Goal: Task Accomplishment & Management: Complete application form

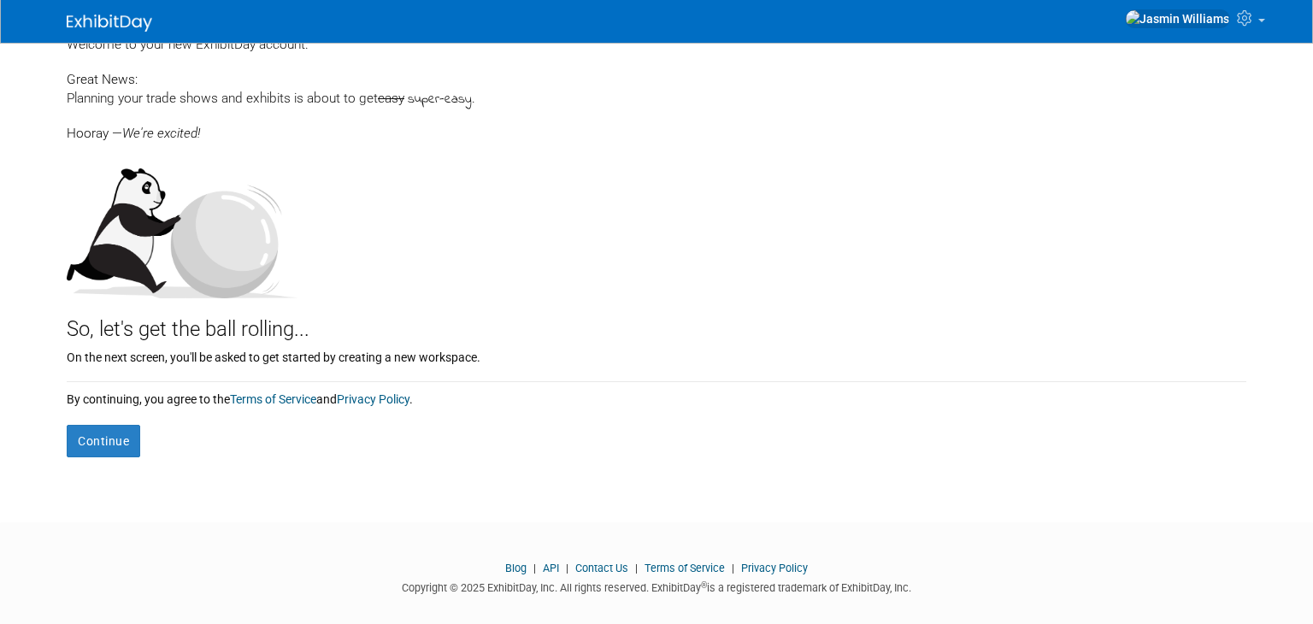
scroll to position [82, 0]
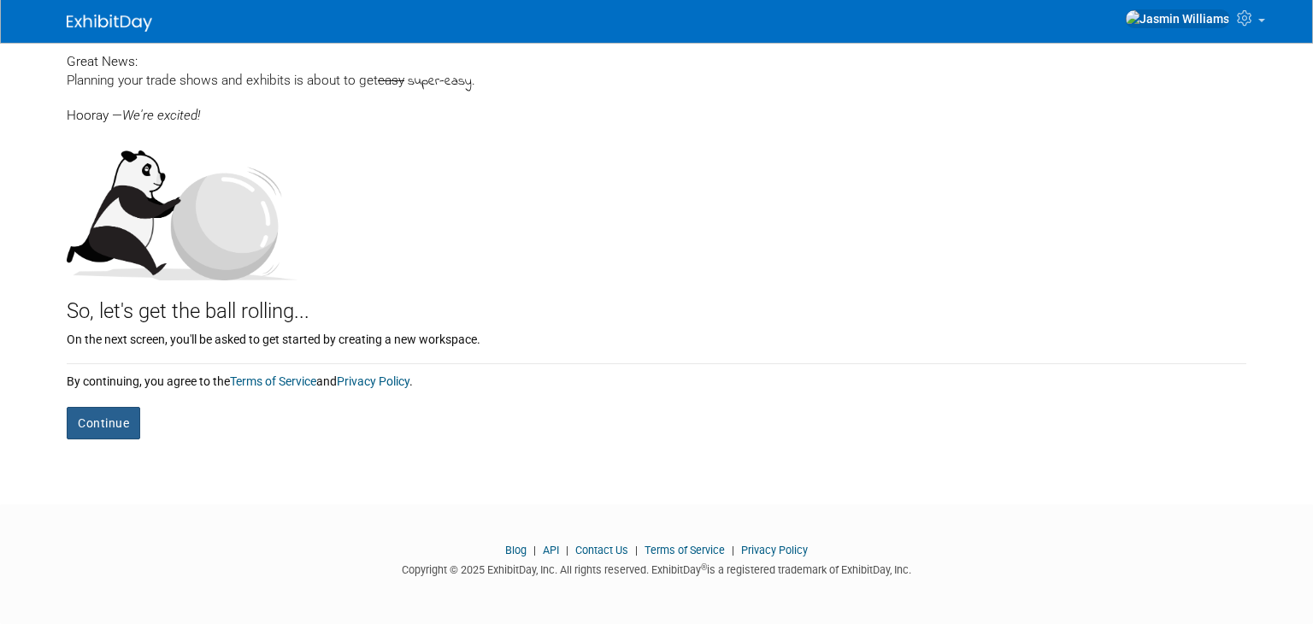
click at [134, 430] on button "Continue" at bounding box center [104, 423] width 74 height 32
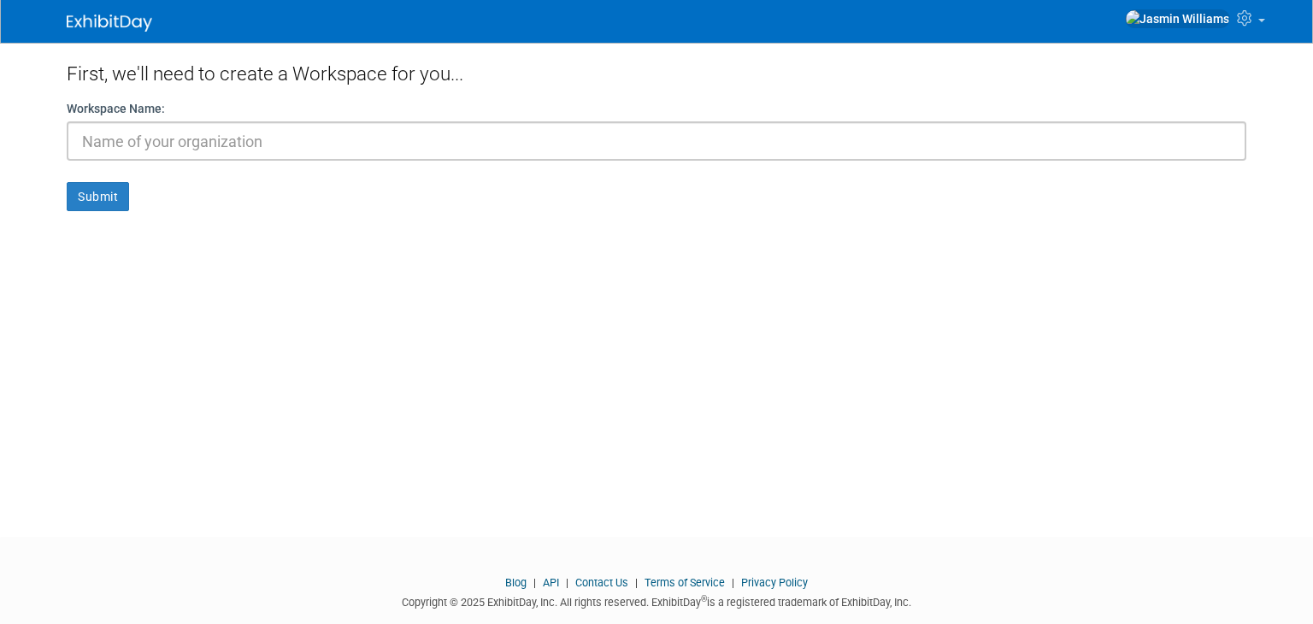
click at [108, 438] on div "First, we'll need to create a Workspace for you... Workspace Name: Submit" at bounding box center [656, 274] width 1205 height 463
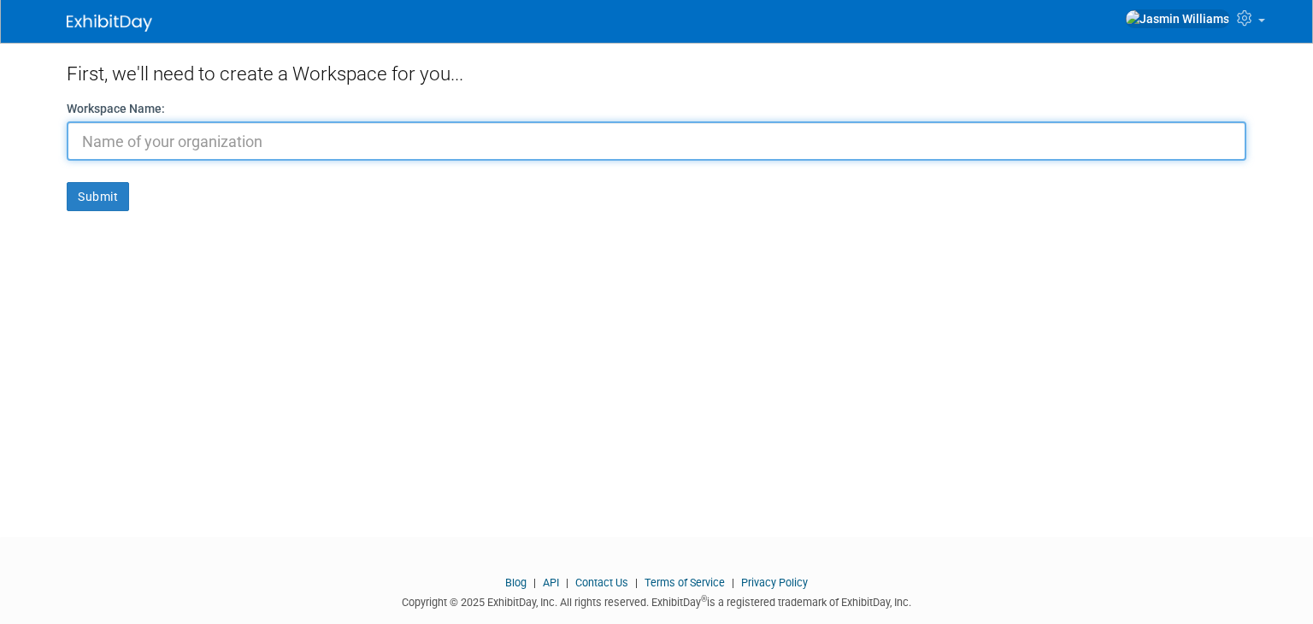
click at [482, 139] on input "text" at bounding box center [657, 140] width 1180 height 39
type input "[PERSON_NAME]"
click at [67, 182] on button "Submit" at bounding box center [98, 196] width 62 height 29
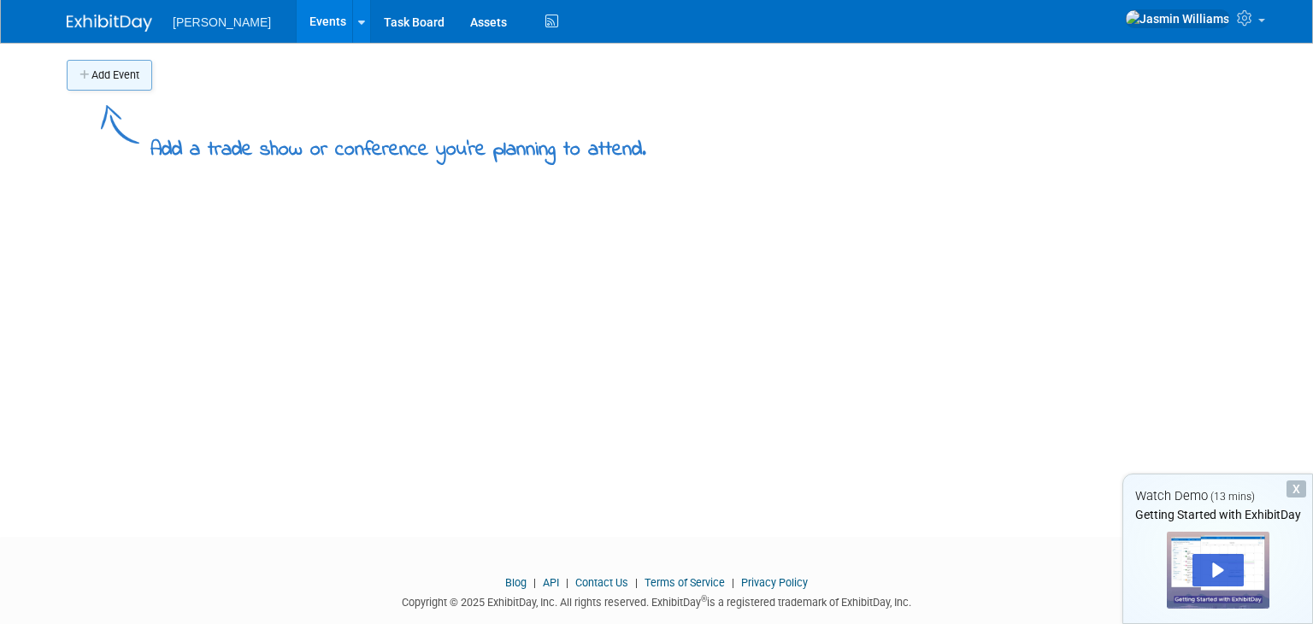
click at [123, 82] on button "Add Event" at bounding box center [109, 75] width 85 height 31
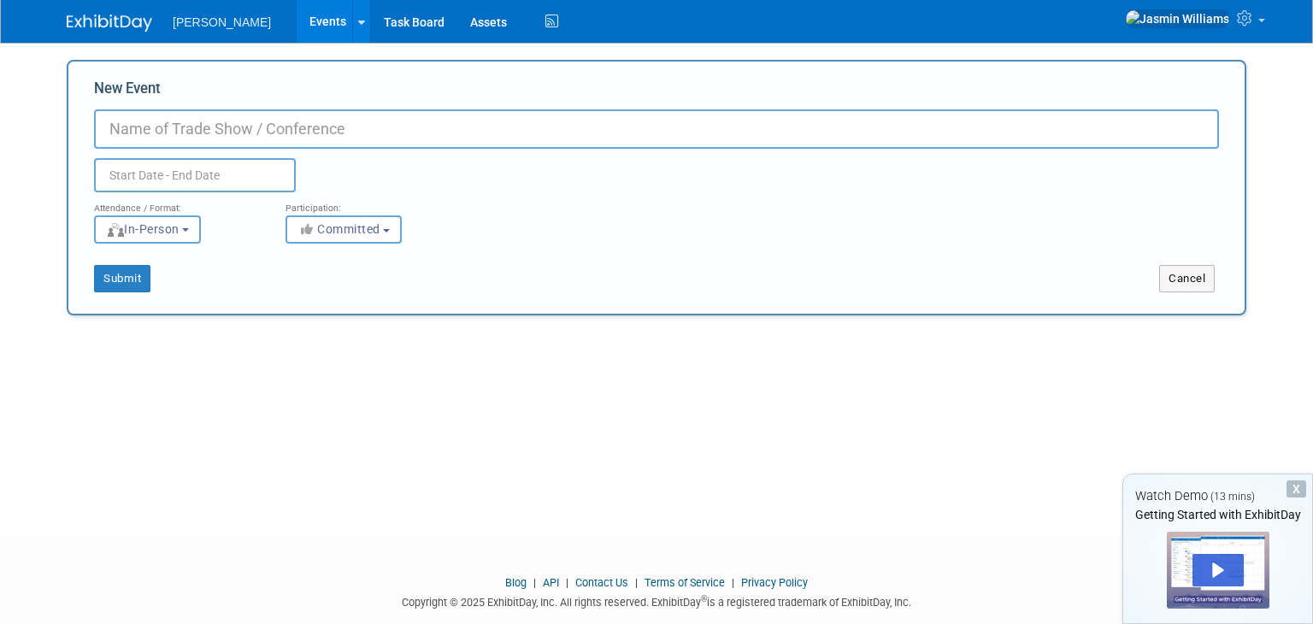
click at [373, 134] on input "New Event" at bounding box center [656, 128] width 1125 height 39
click at [161, 233] on span "In-Person" at bounding box center [143, 229] width 74 height 14
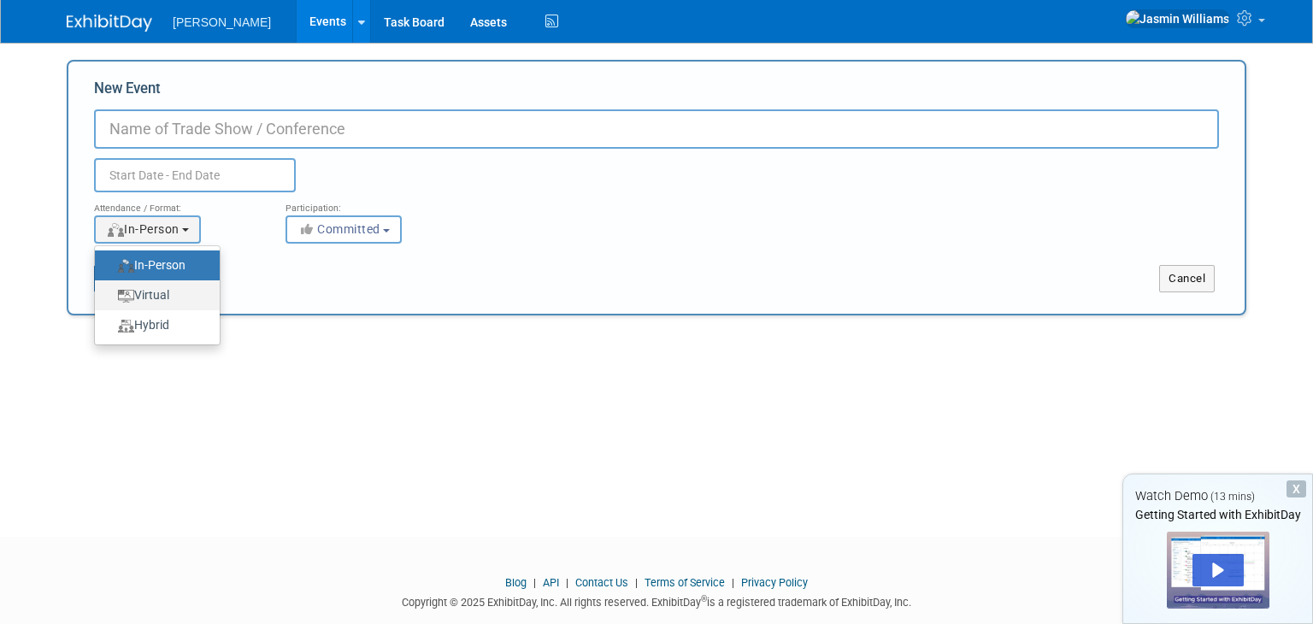
click at [191, 295] on label "Virtual" at bounding box center [152, 295] width 99 height 23
click at [110, 295] on input "Virtual" at bounding box center [104, 295] width 11 height 11
select select "2"
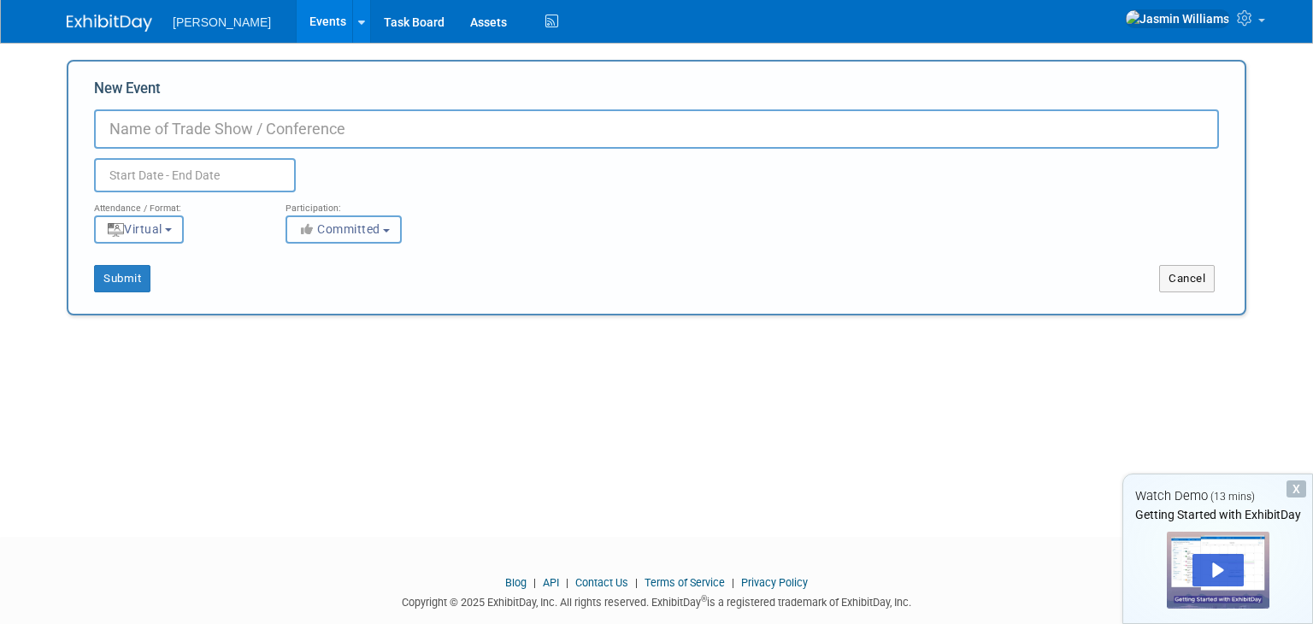
click at [335, 229] on span "Committed" at bounding box center [338, 229] width 83 height 14
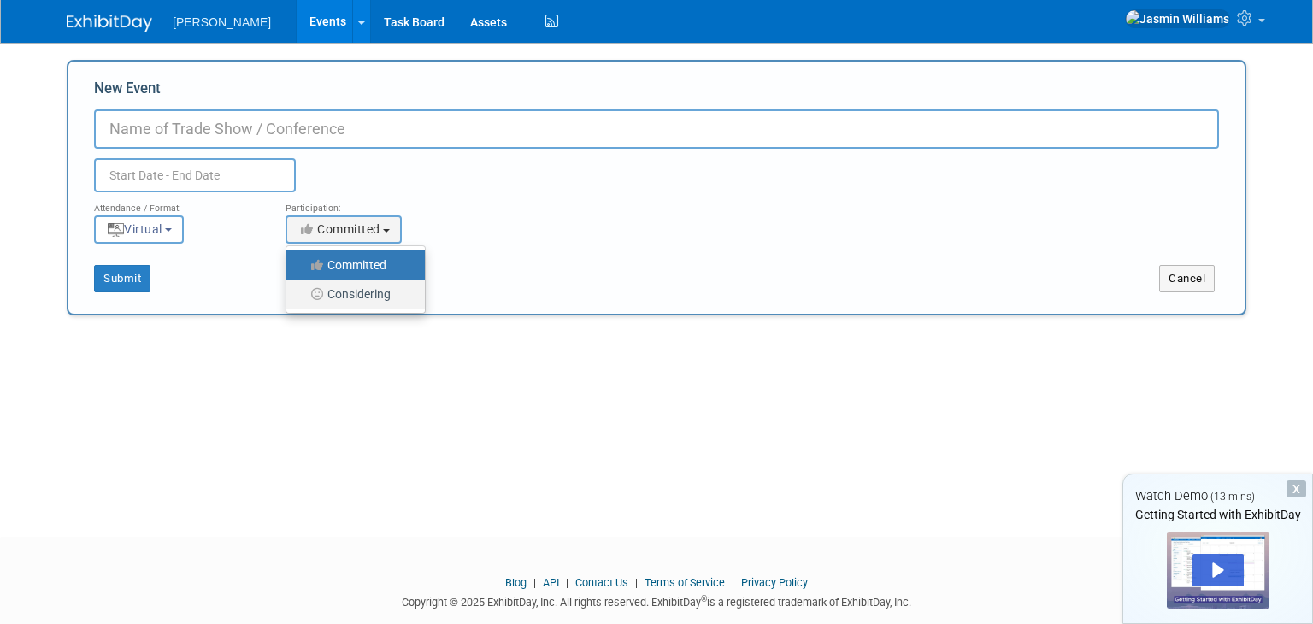
click at [362, 303] on label "Considering" at bounding box center [351, 294] width 113 height 22
click at [302, 300] on input "Considering" at bounding box center [296, 294] width 11 height 11
select select "2"
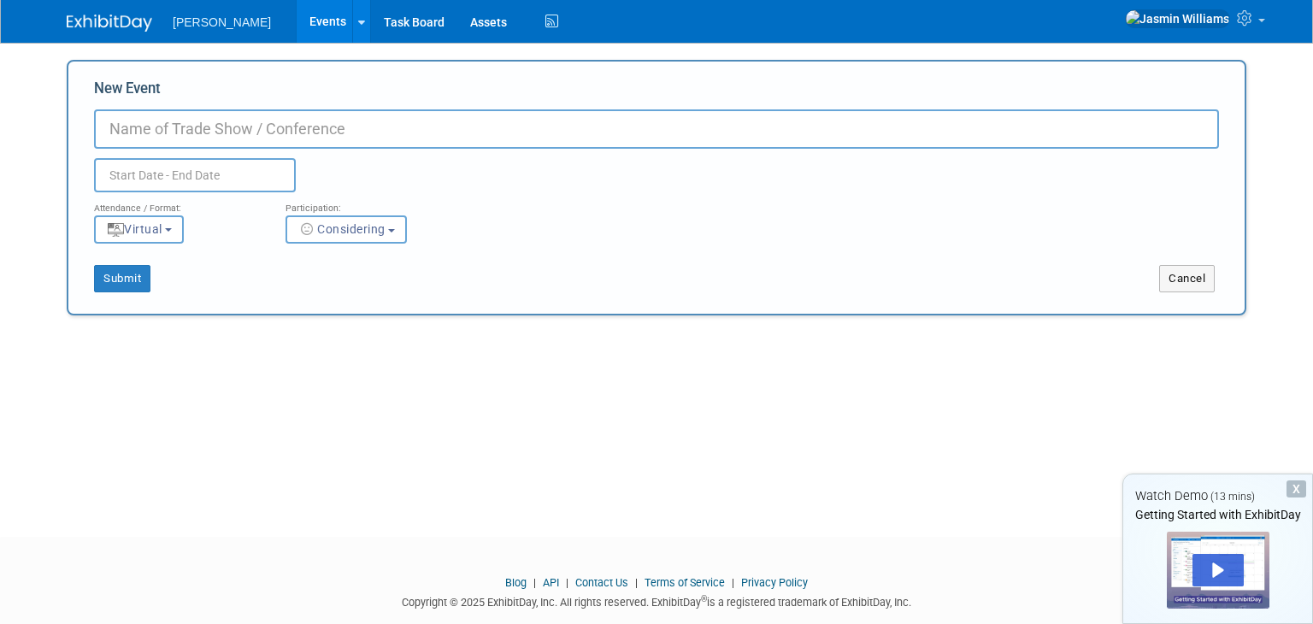
click at [235, 173] on input "text" at bounding box center [195, 175] width 202 height 34
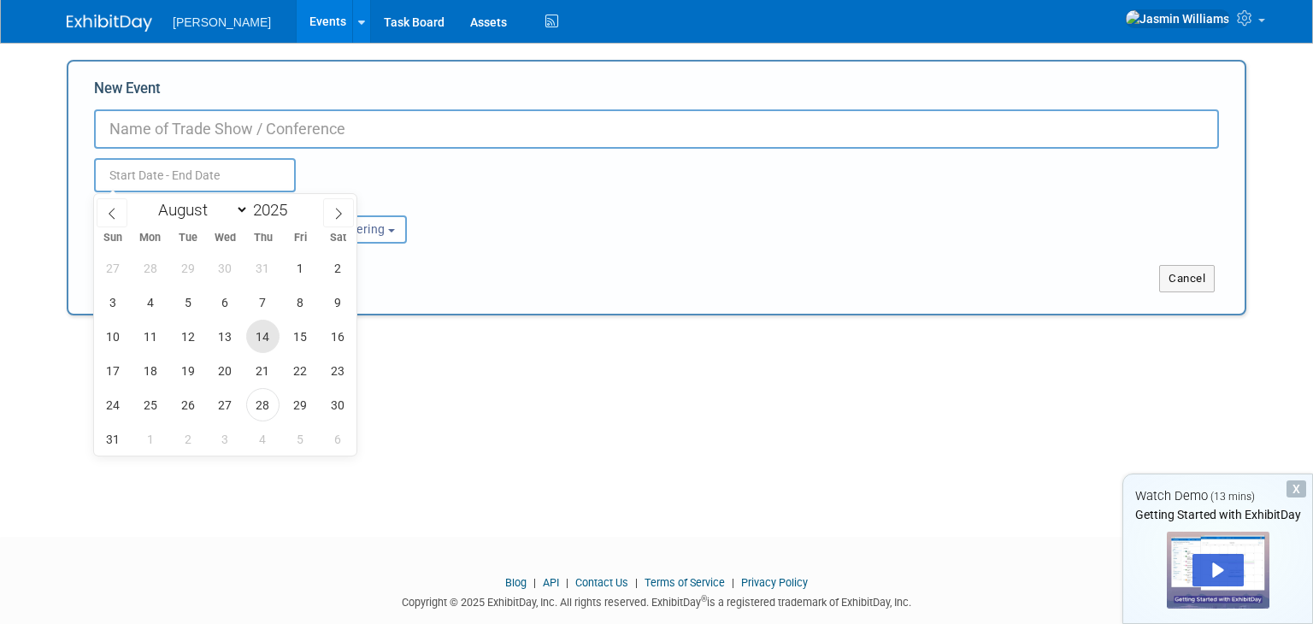
click at [256, 333] on span "14" at bounding box center [262, 336] width 33 height 33
type input "Aug 14, 2025 to Aug 14, 2025"
click at [247, 127] on input "New Event" at bounding box center [656, 128] width 1125 height 39
type input "Aug 14, 2025 to Aug 14, 2025"
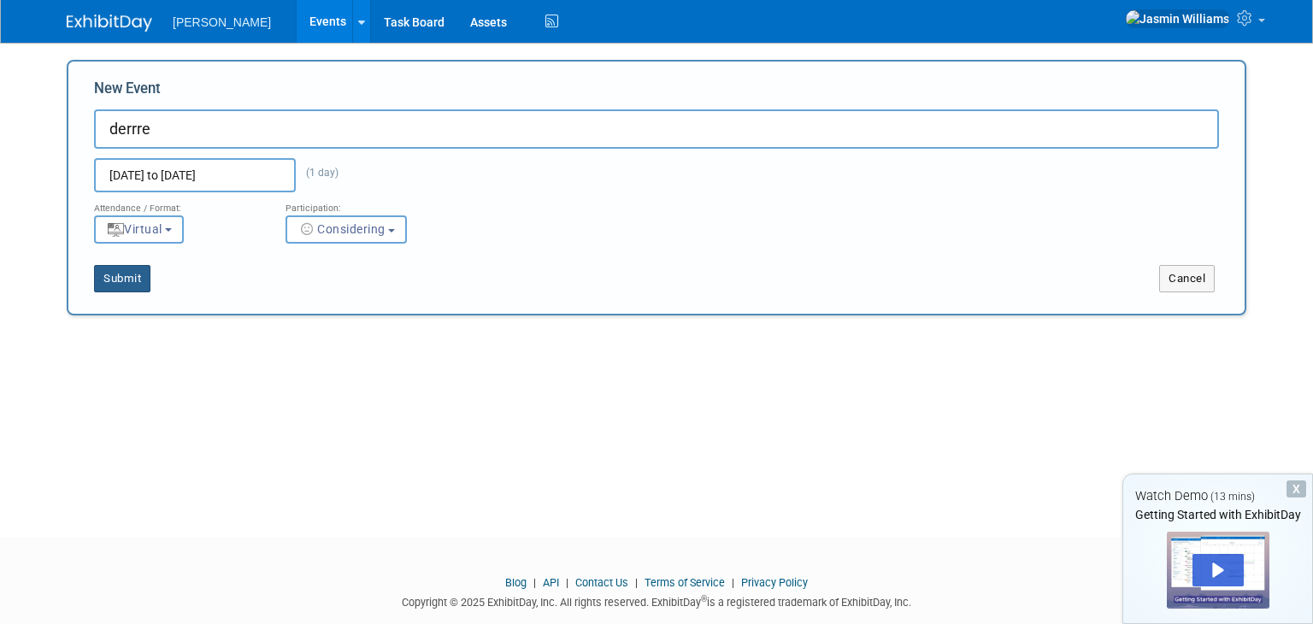
type input "derrre"
click at [126, 277] on button "Submit" at bounding box center [122, 278] width 56 height 27
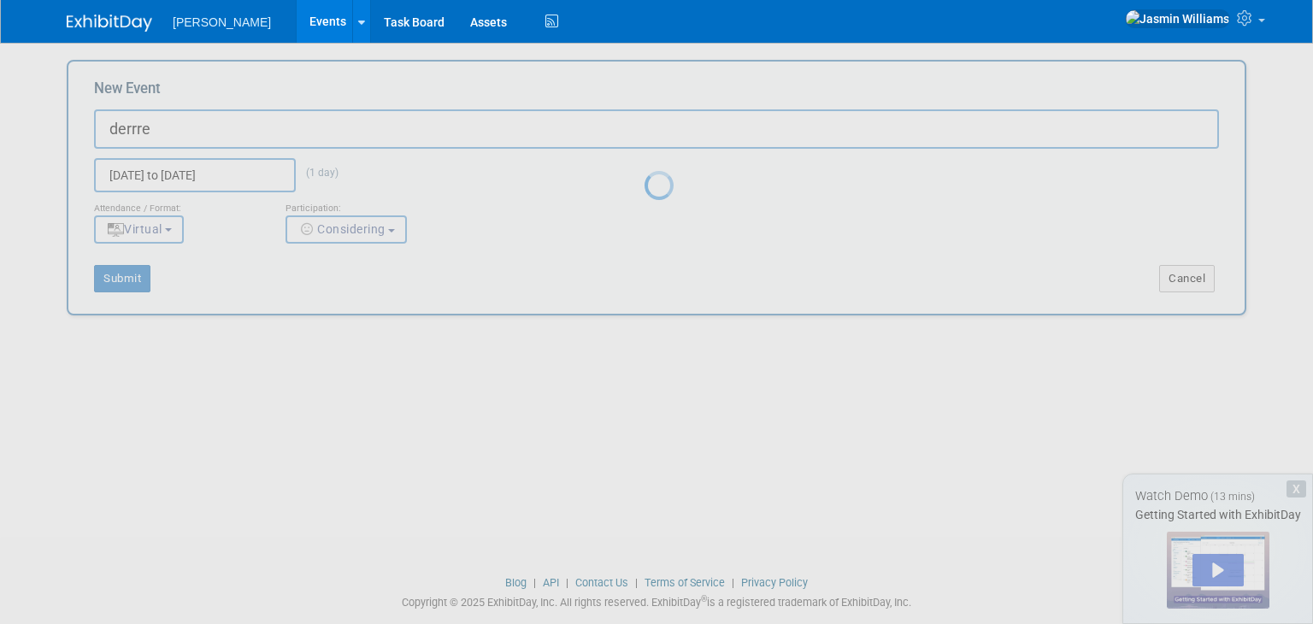
click at [645, 274] on div at bounding box center [657, 312] width 24 height 624
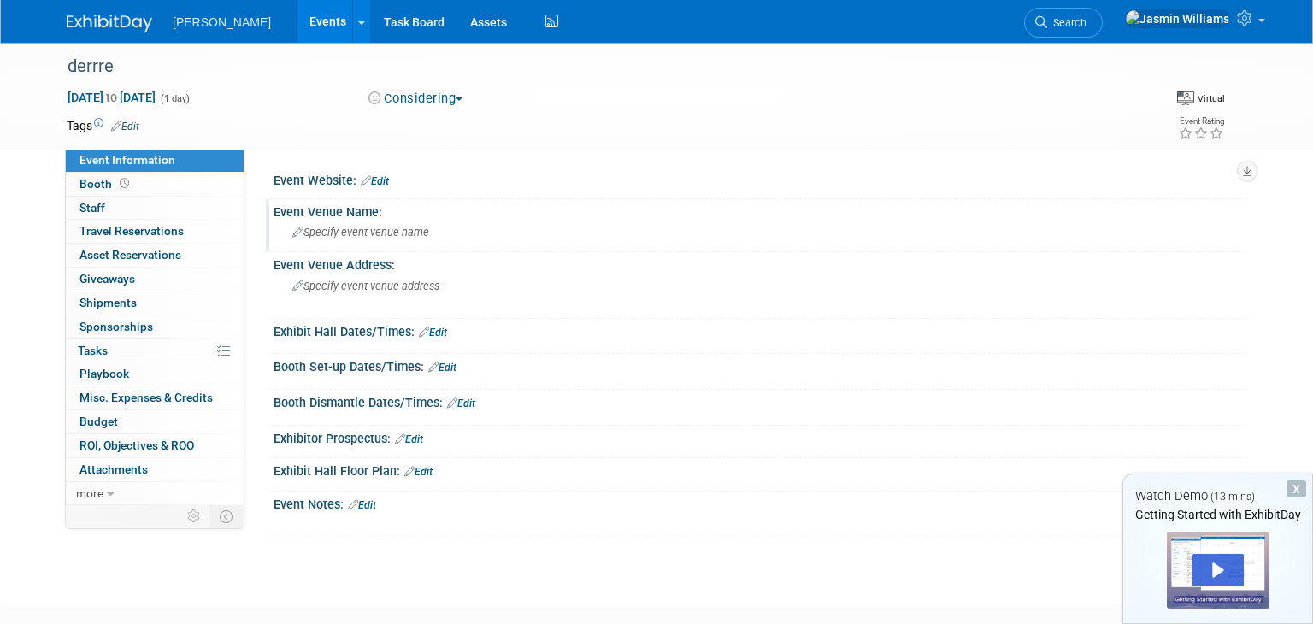
click at [331, 229] on span "Specify event venue name" at bounding box center [360, 232] width 137 height 13
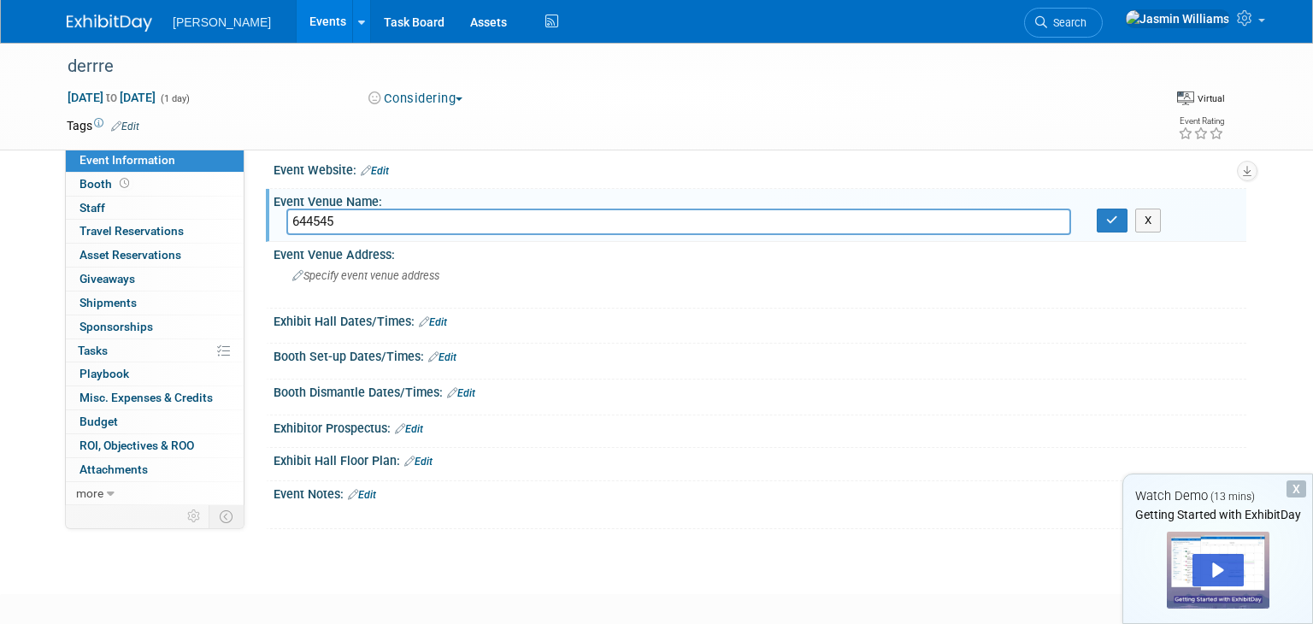
scroll to position [23, 0]
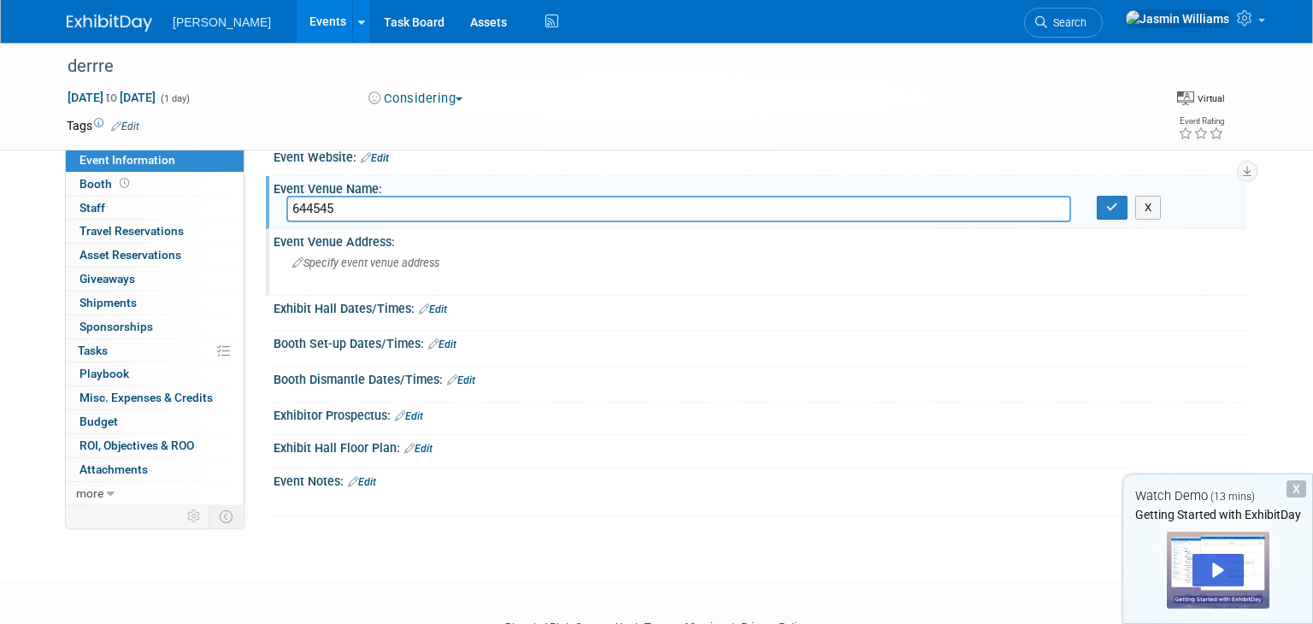
type input "644545"
click at [403, 250] on div "Specify event venue address" at bounding box center [476, 269] width 380 height 39
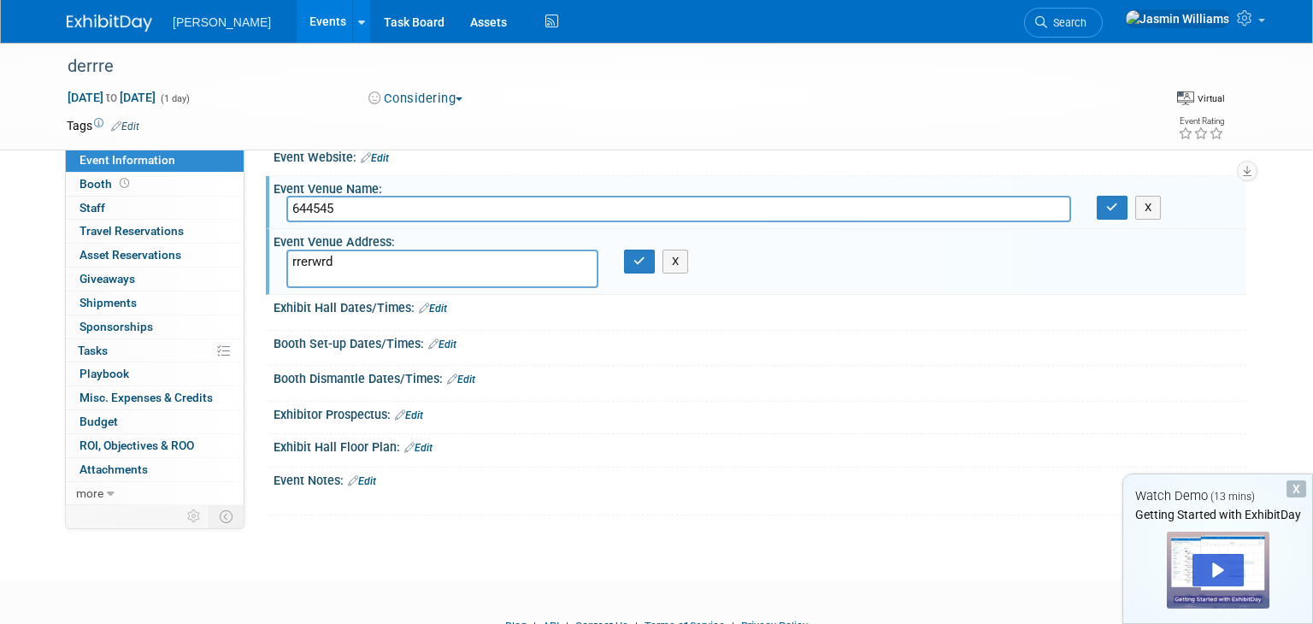
type textarea "rrerwrd"
click at [421, 325] on div "Exhibit Hall Dates/Times: Edit Save Changes Cancel" at bounding box center [756, 313] width 981 height 36
click at [429, 303] on link "Edit" at bounding box center [433, 309] width 28 height 12
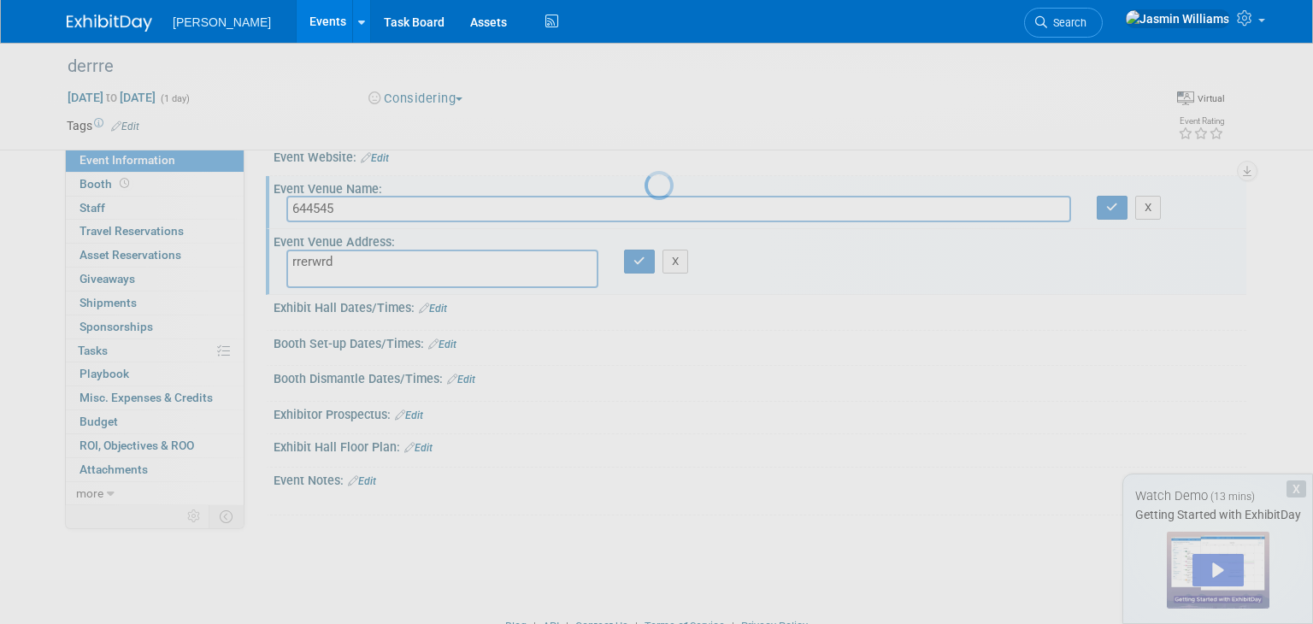
click at [645, 310] on div at bounding box center [657, 312] width 24 height 624
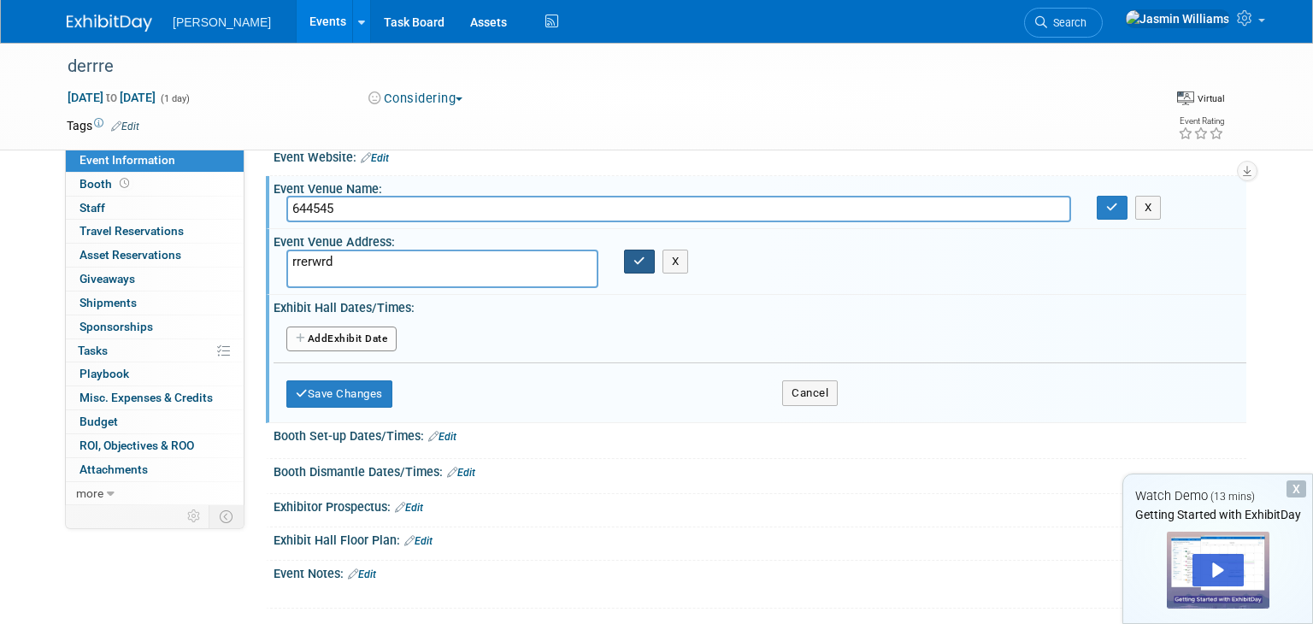
click at [651, 264] on button "button" at bounding box center [639, 262] width 31 height 24
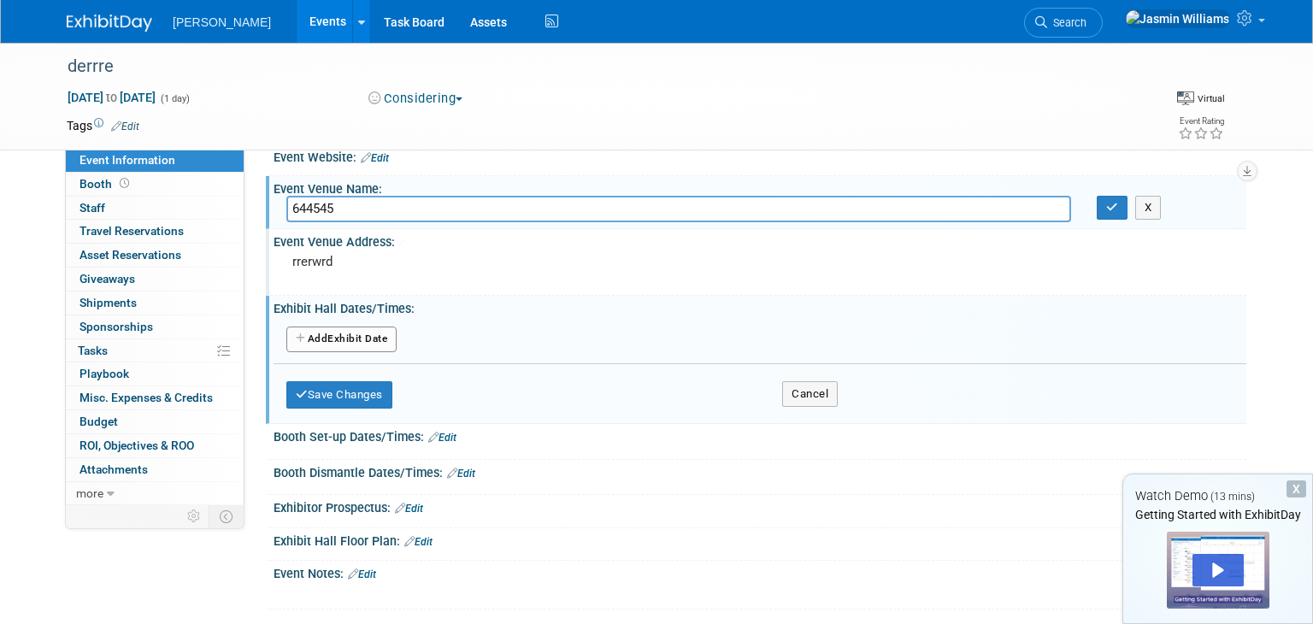
click at [632, 271] on div "rrerwrd" at bounding box center [476, 269] width 380 height 39
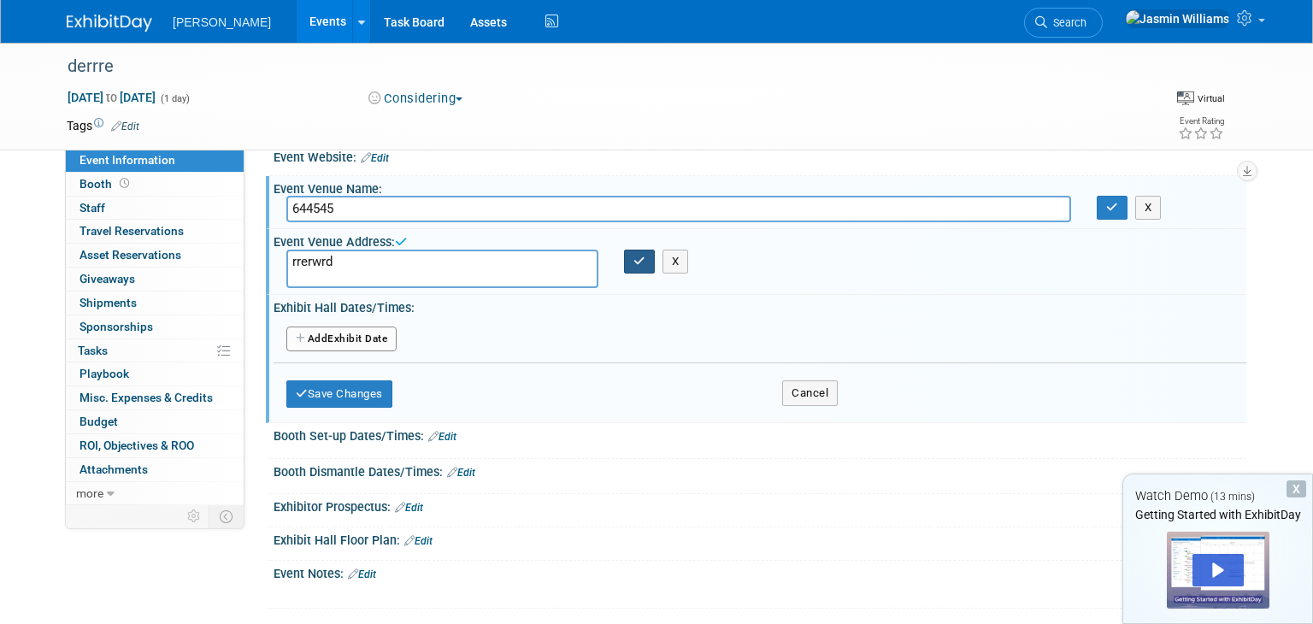
click at [629, 268] on button "button" at bounding box center [639, 262] width 31 height 24
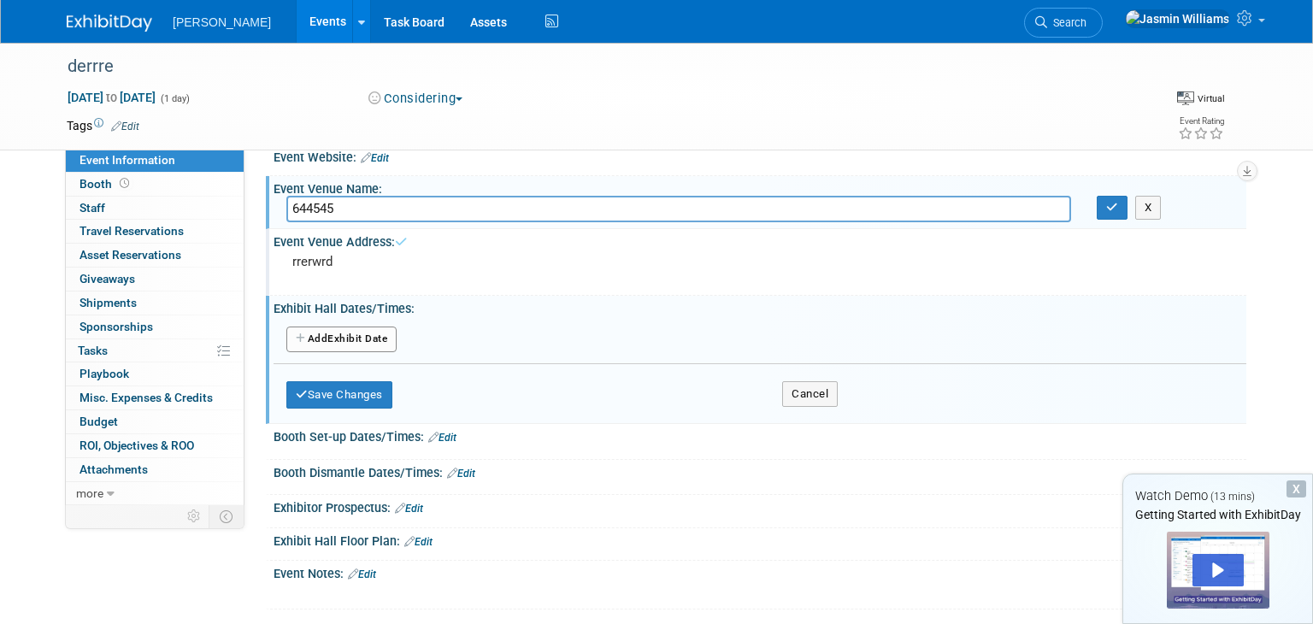
click at [633, 263] on pre "rrerwrd" at bounding box center [476, 261] width 368 height 15
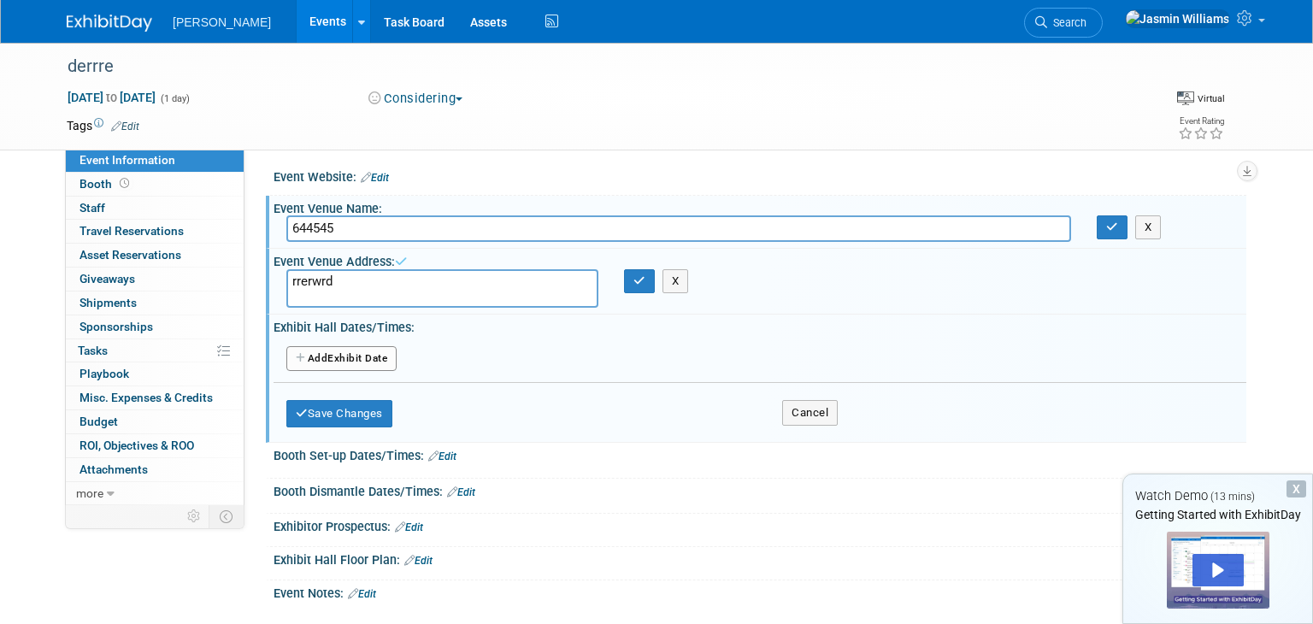
scroll to position [0, 0]
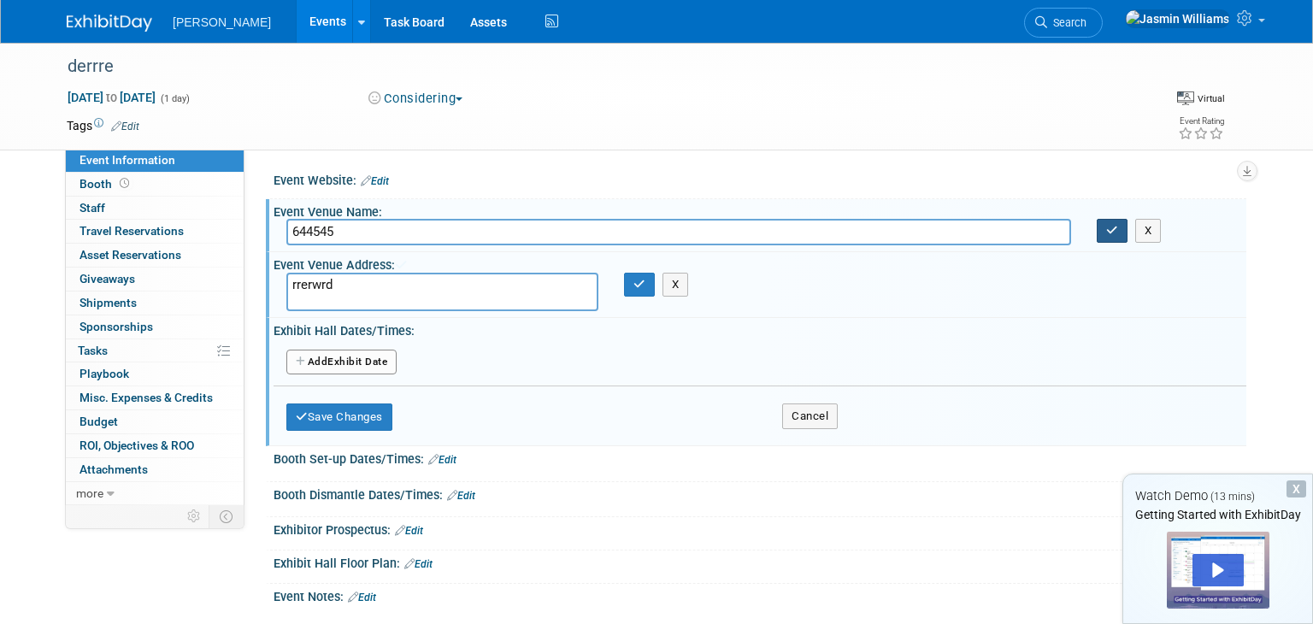
click at [1123, 234] on button "button" at bounding box center [1112, 231] width 31 height 24
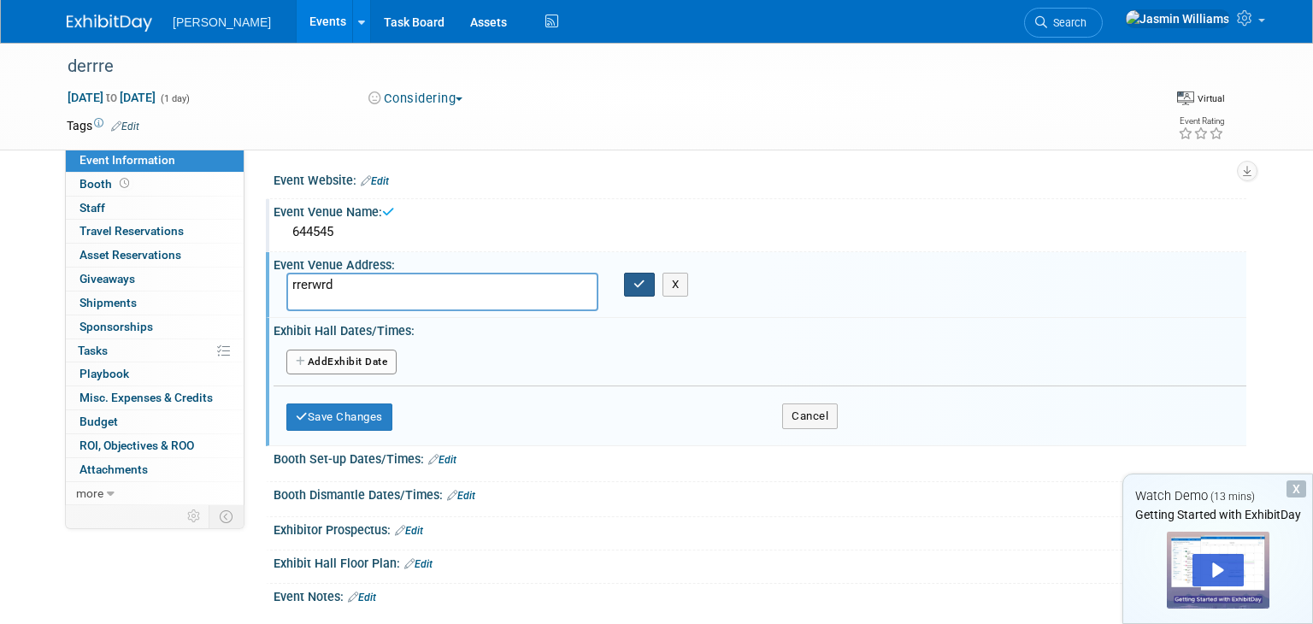
click at [636, 280] on icon "button" at bounding box center [639, 284] width 12 height 11
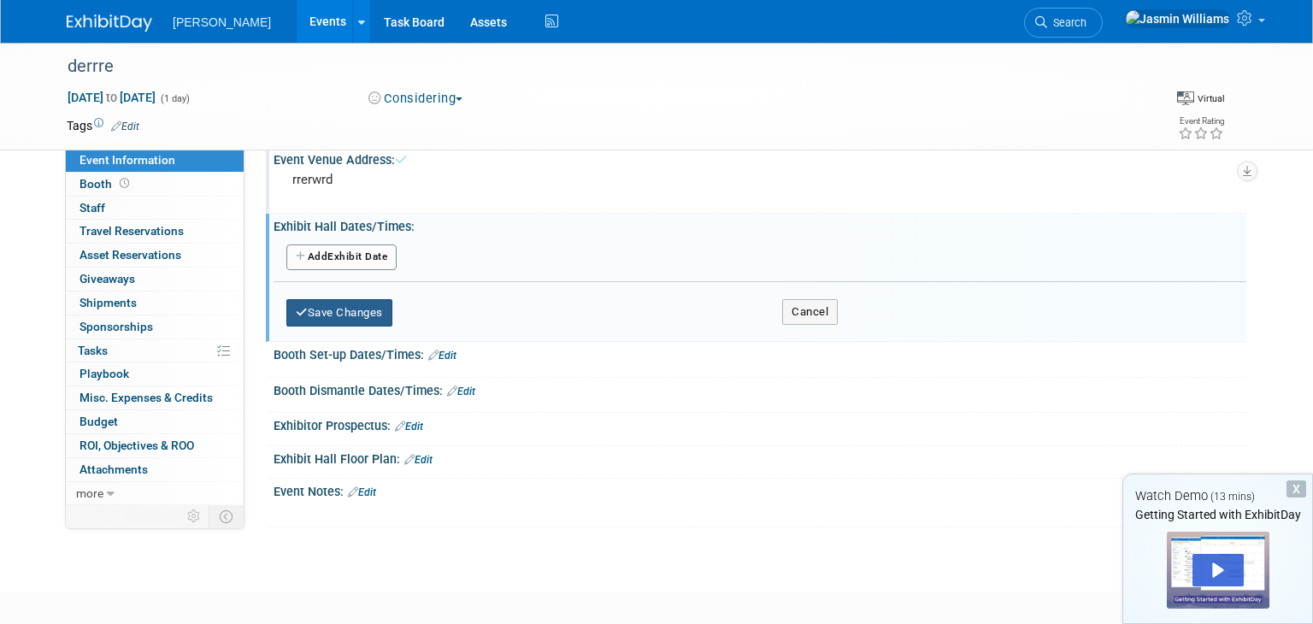
click at [371, 301] on button "Save Changes" at bounding box center [339, 312] width 106 height 27
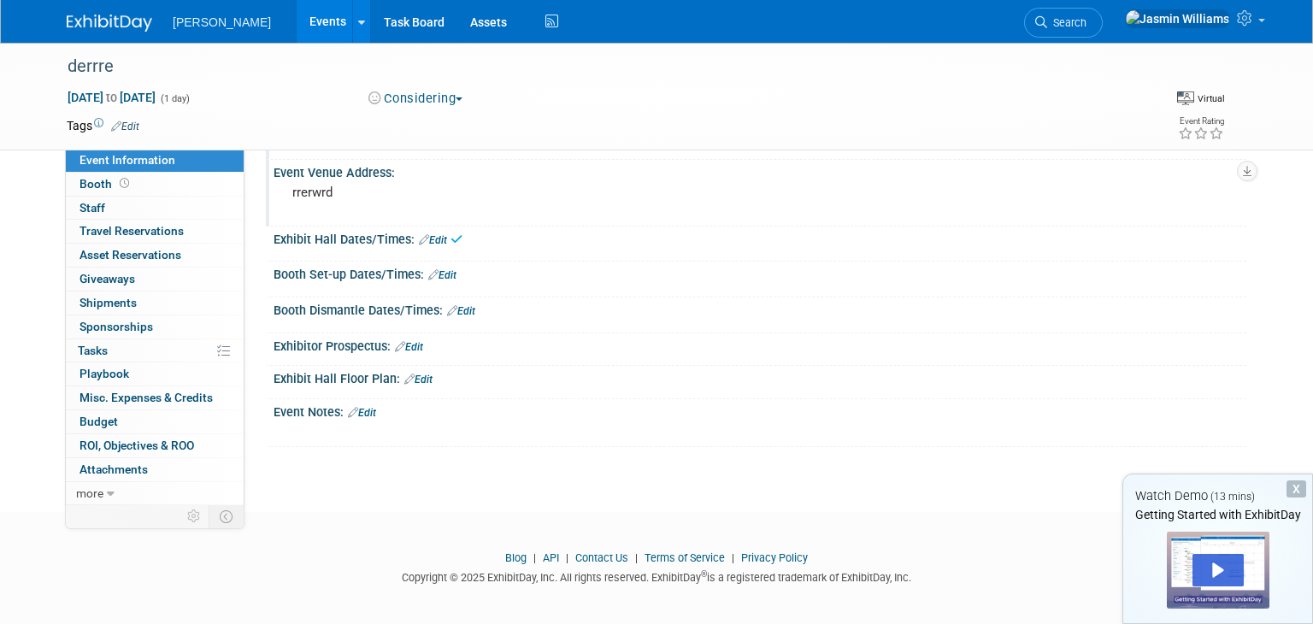
scroll to position [97, 0]
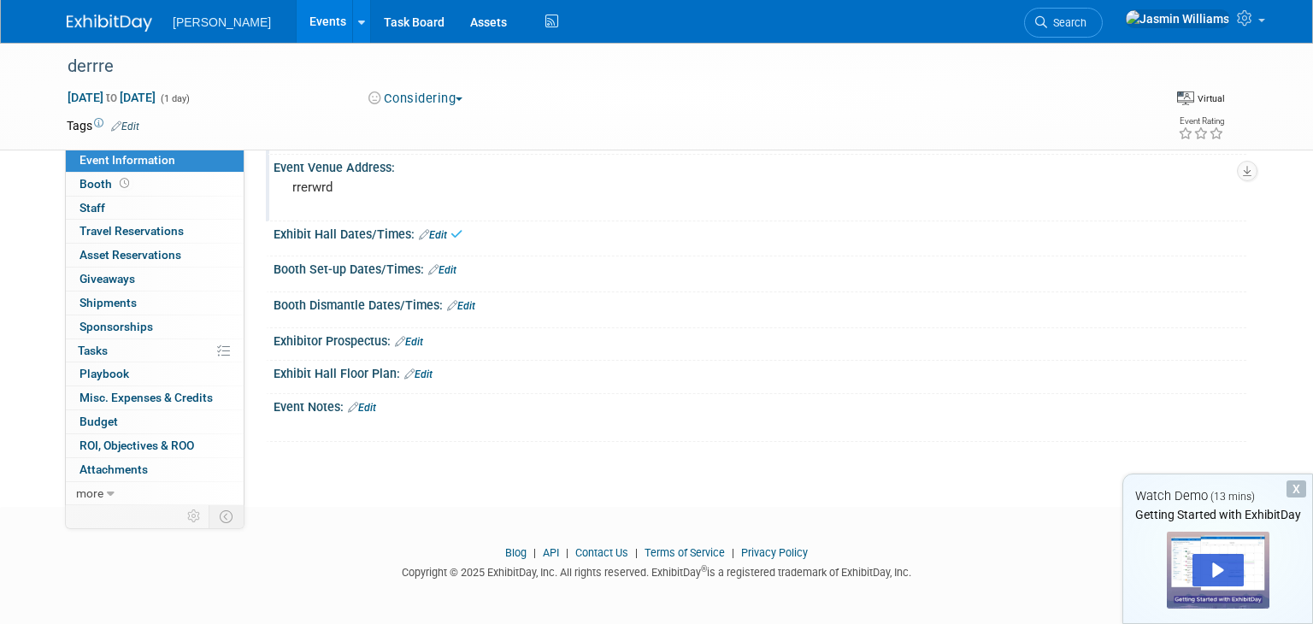
click at [472, 252] on div "Exhibit Hall Dates/Times: Edit Save Changes Cancel" at bounding box center [756, 239] width 981 height 36
click at [397, 241] on div "Save Changes Cancel" at bounding box center [760, 246] width 973 height 10
click at [375, 243] on div "Save Changes Cancel" at bounding box center [760, 246] width 973 height 10
click at [398, 298] on div "Booth Dismantle Dates/Times: Edit" at bounding box center [760, 303] width 973 height 22
click at [393, 273] on div "Booth Set-up Dates/Times: Edit" at bounding box center [760, 267] width 973 height 22
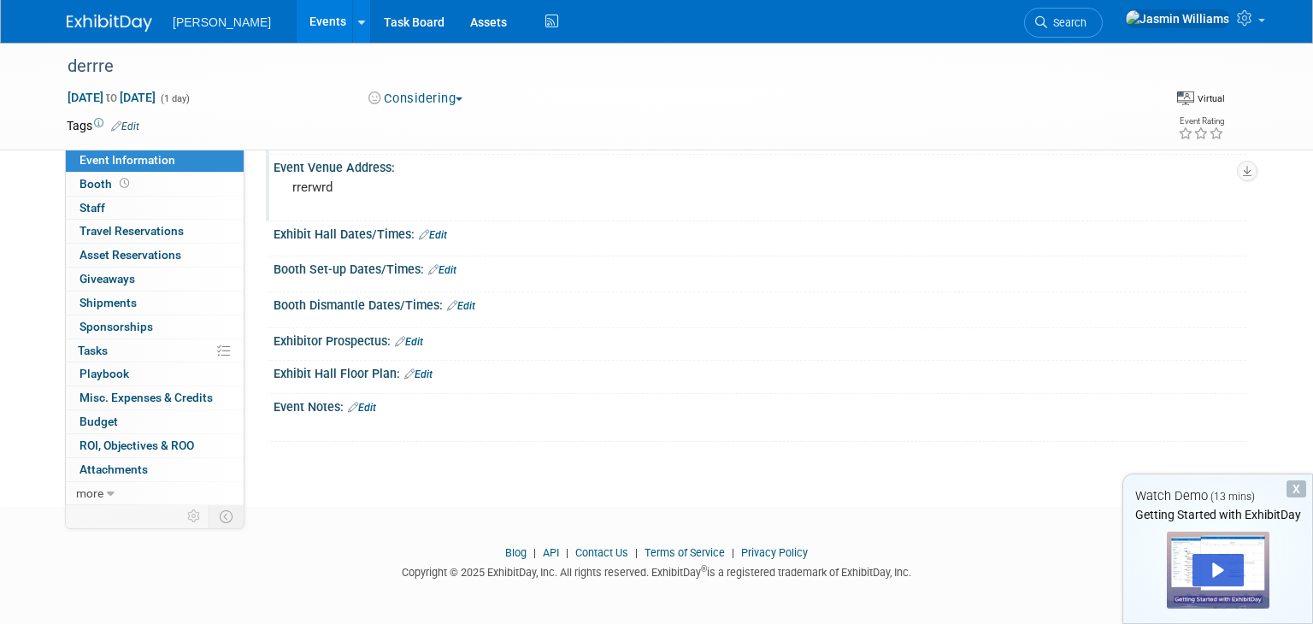
click at [1199, 134] on icon at bounding box center [1200, 133] width 15 height 12
click at [1217, 133] on icon at bounding box center [1216, 133] width 15 height 12
click at [174, 185] on link "Booth" at bounding box center [155, 184] width 178 height 23
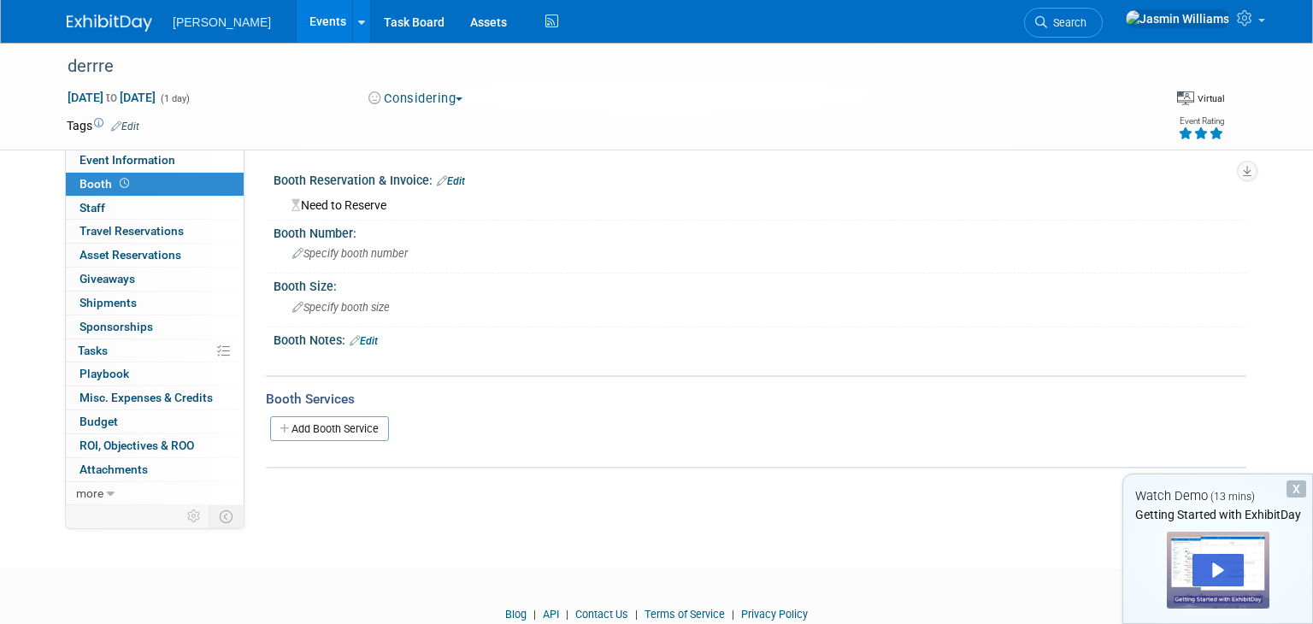
click at [414, 92] on button "Considering" at bounding box center [415, 99] width 107 height 18
click at [335, 86] on div "derrre" at bounding box center [597, 66] width 1086 height 46
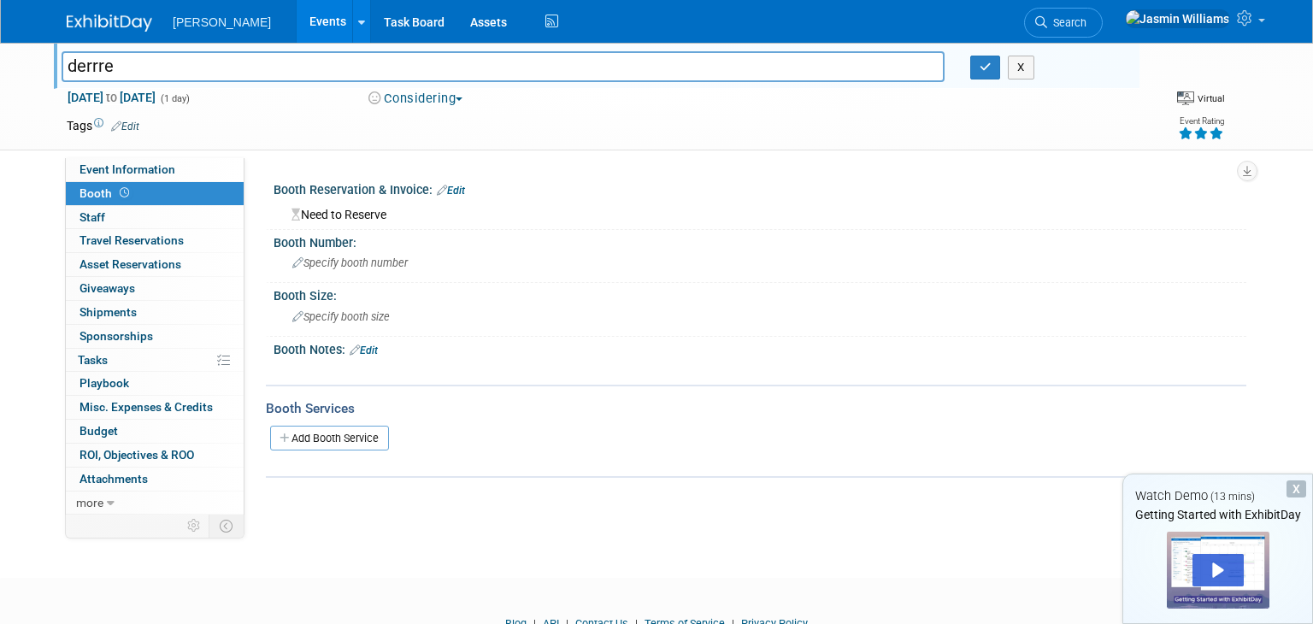
click at [363, 104] on button "Considering" at bounding box center [415, 99] width 107 height 18
click at [371, 30] on link "Task Board" at bounding box center [414, 21] width 86 height 43
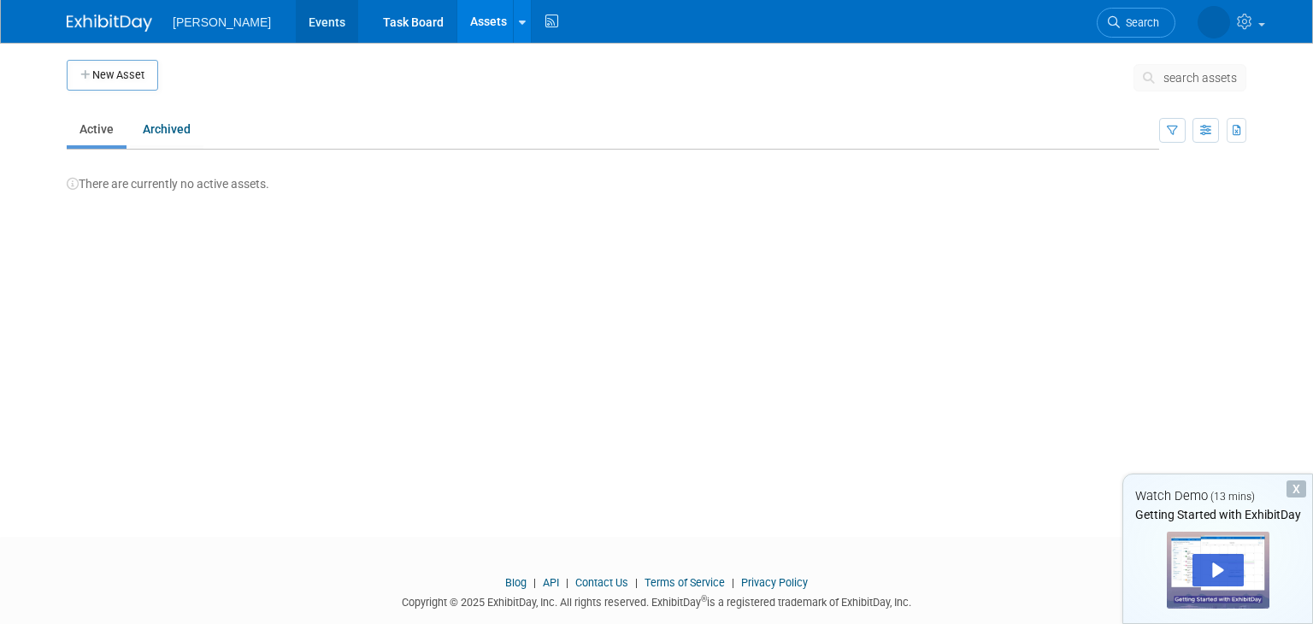
click at [296, 23] on link "Events" at bounding box center [327, 21] width 62 height 43
